Goal: Information Seeking & Learning: Learn about a topic

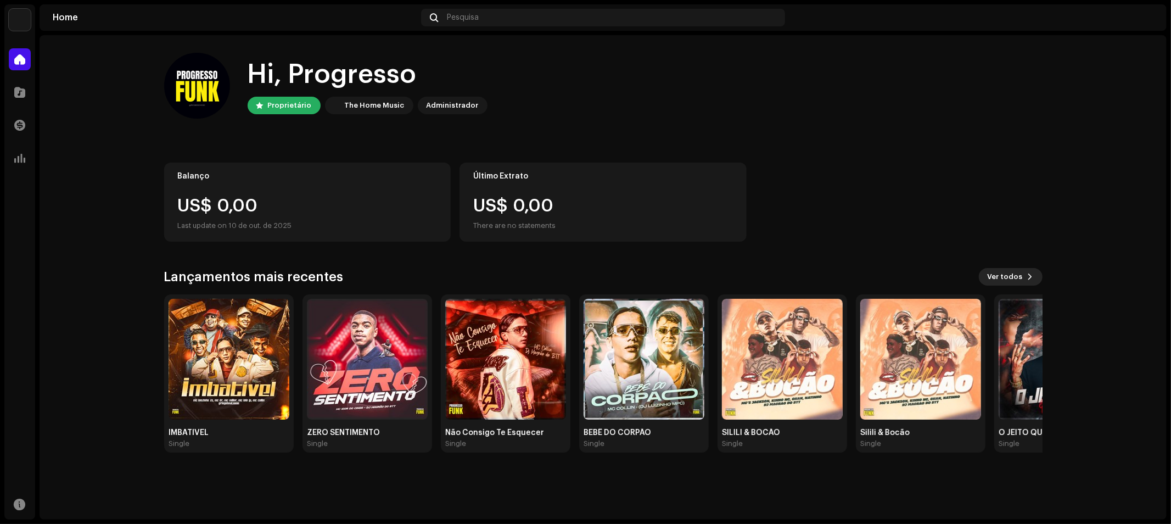
click at [1008, 280] on span "Ver todos" at bounding box center [1004, 277] width 35 height 22
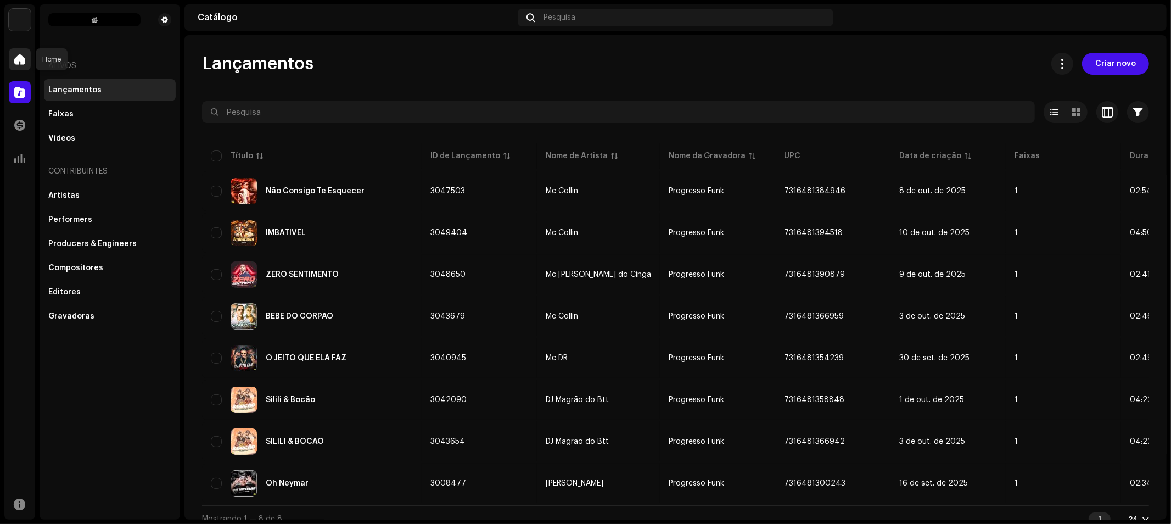
click at [21, 57] on span at bounding box center [19, 59] width 11 height 9
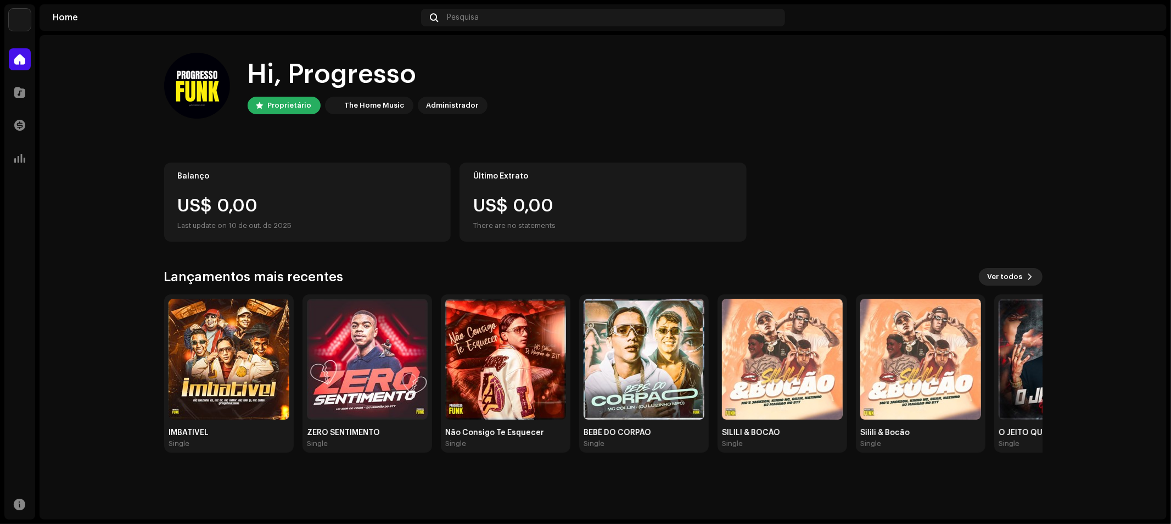
click at [1012, 279] on span "Ver todos" at bounding box center [1004, 277] width 35 height 22
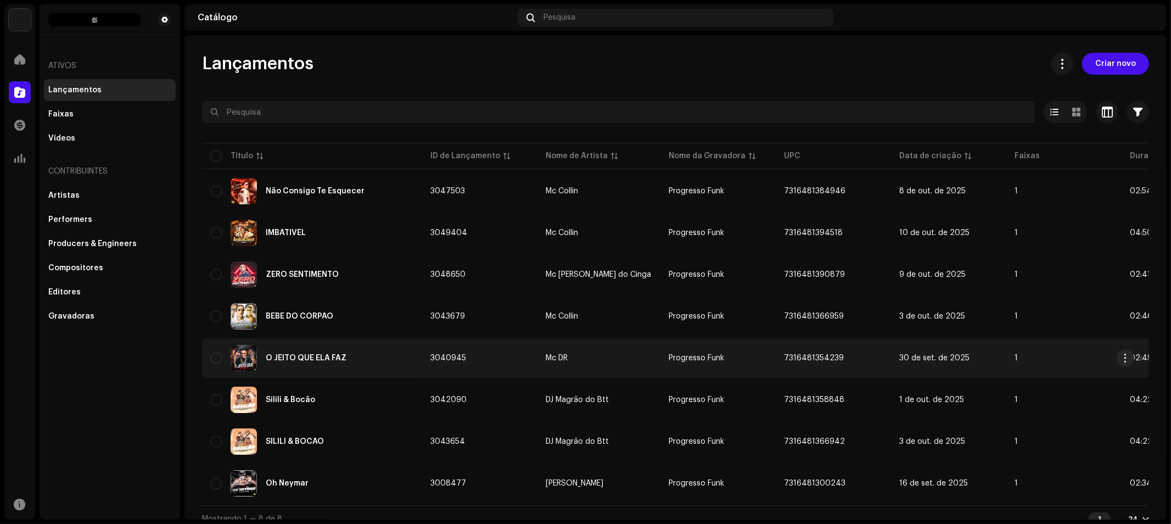
scroll to position [12, 0]
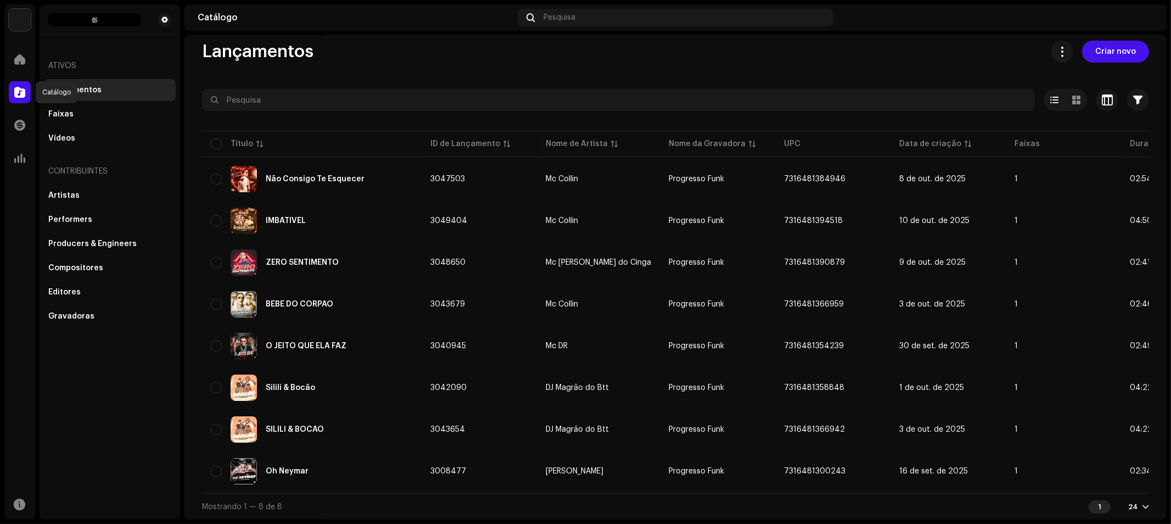
click at [18, 94] on span at bounding box center [19, 92] width 11 height 9
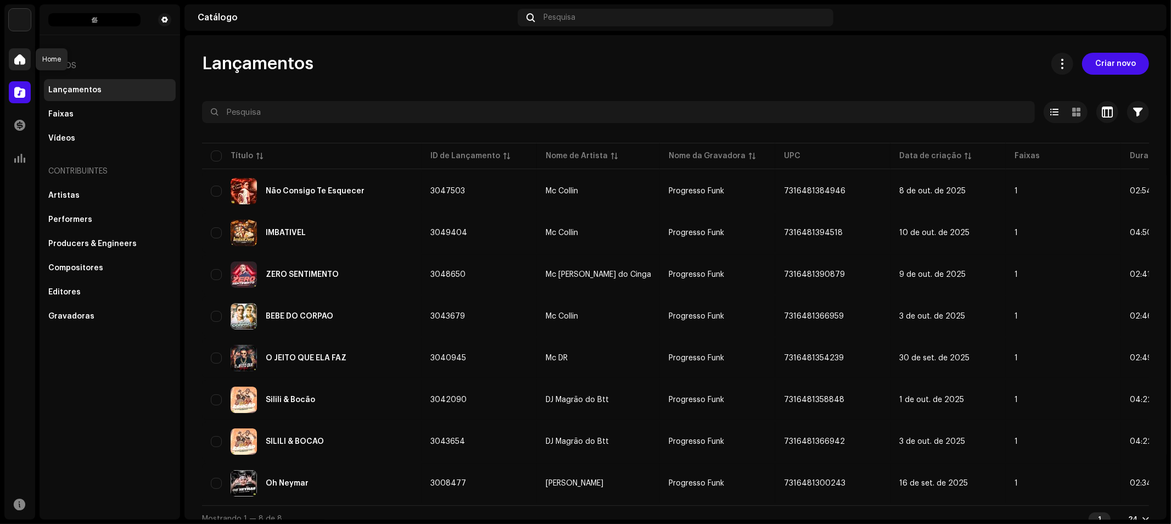
click at [23, 62] on span at bounding box center [19, 59] width 11 height 9
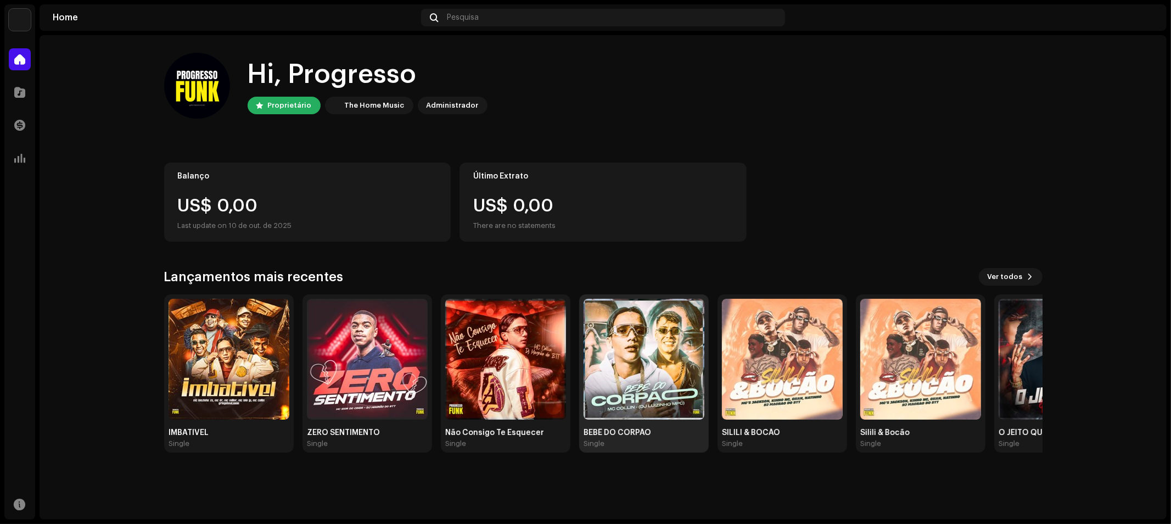
click at [653, 385] on img at bounding box center [643, 359] width 121 height 121
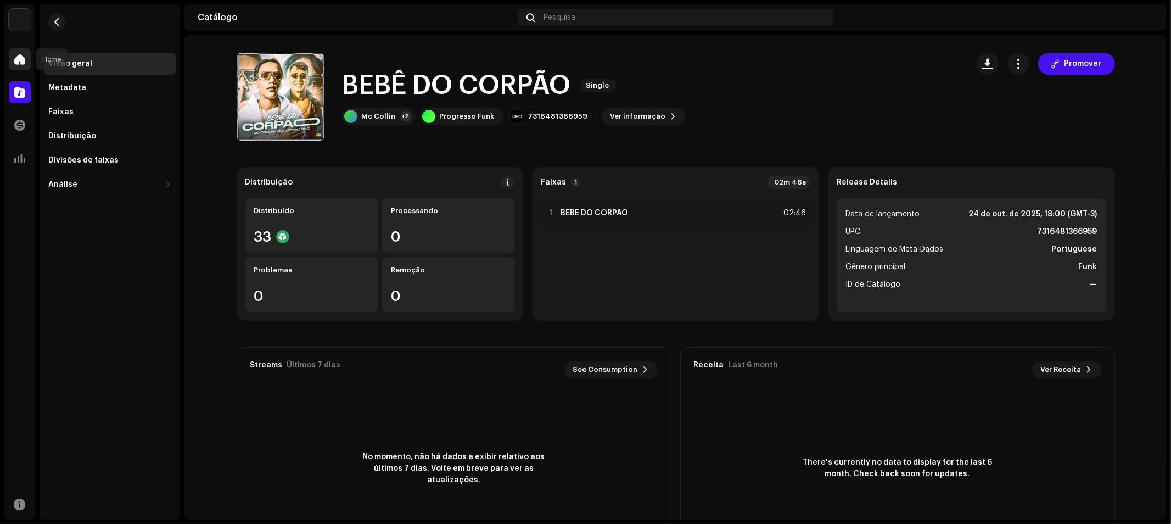
click at [19, 62] on span at bounding box center [19, 59] width 11 height 9
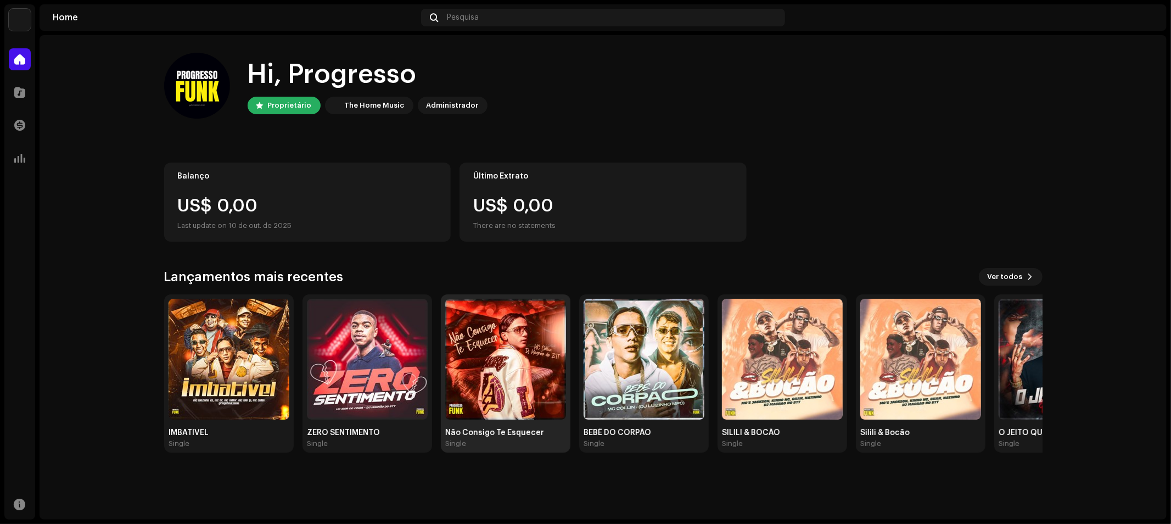
click at [512, 354] on img at bounding box center [505, 359] width 121 height 121
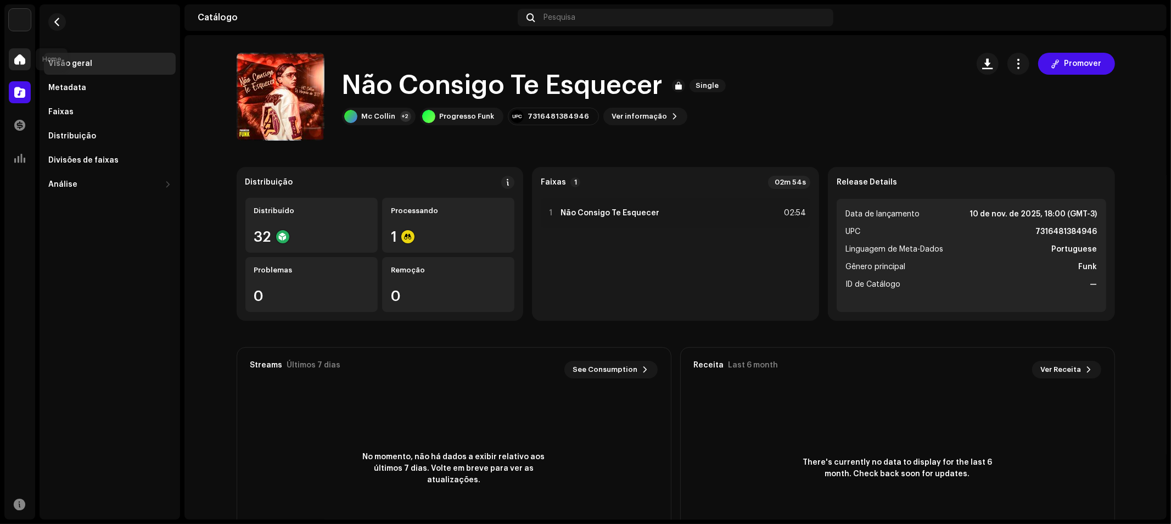
click at [26, 57] on div at bounding box center [20, 59] width 22 height 22
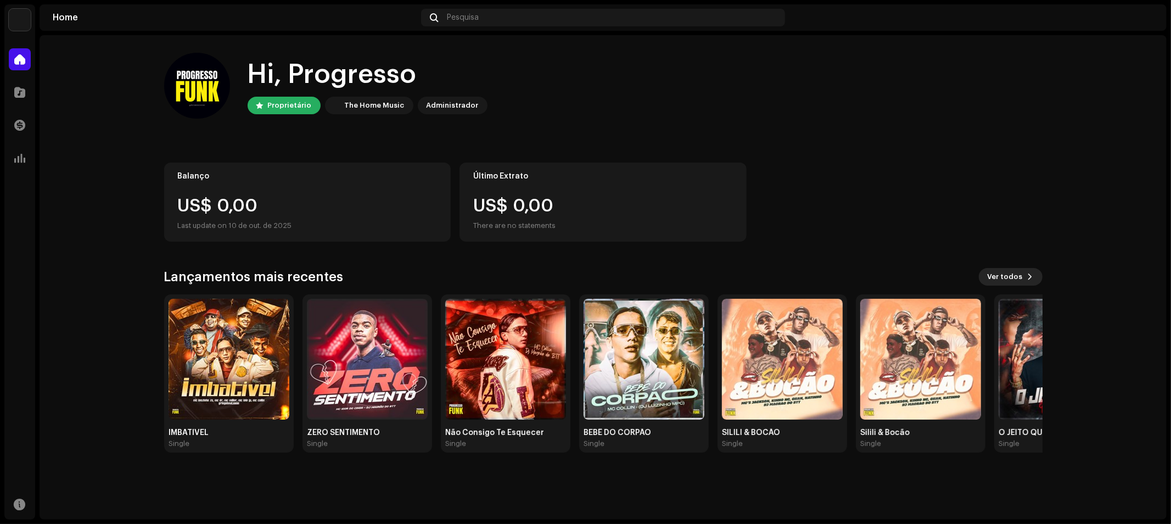
click at [1016, 282] on span "Ver todos" at bounding box center [1004, 277] width 35 height 22
